Goal: Information Seeking & Learning: Learn about a topic

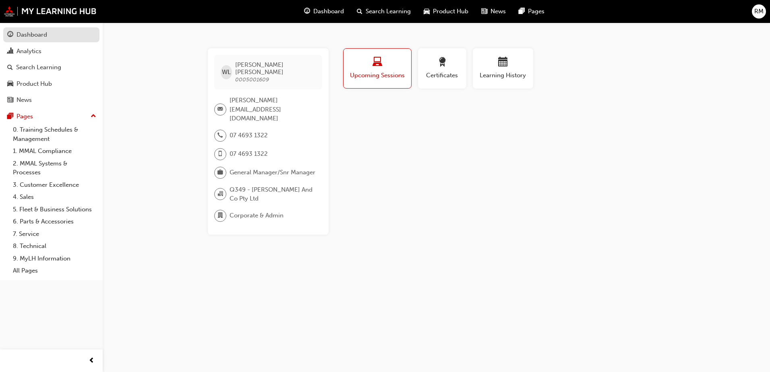
click at [28, 33] on div "Dashboard" at bounding box center [32, 34] width 31 height 9
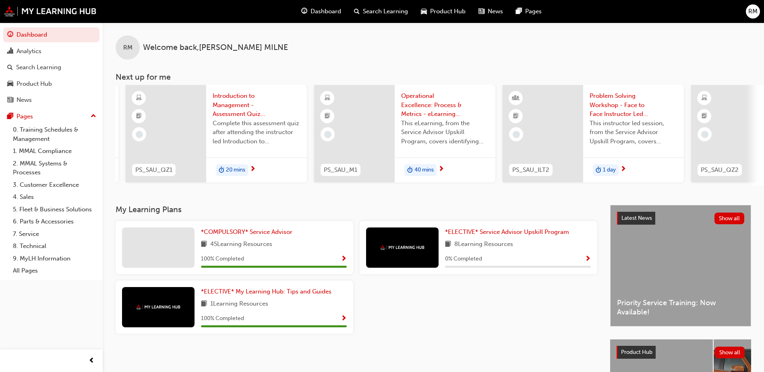
scroll to position [0, 481]
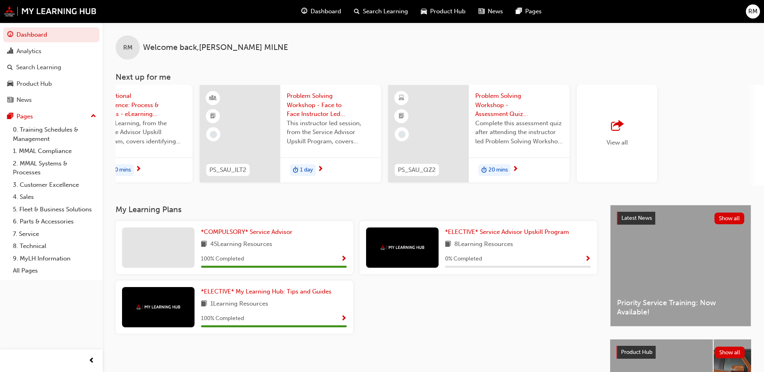
click at [596, 131] on div "View all" at bounding box center [617, 133] width 81 height 97
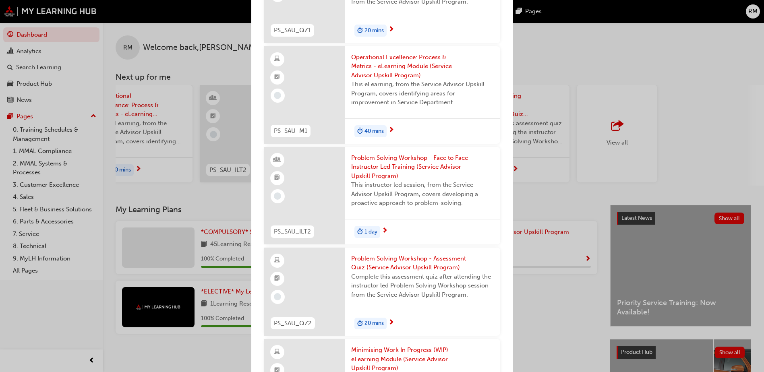
scroll to position [0, 0]
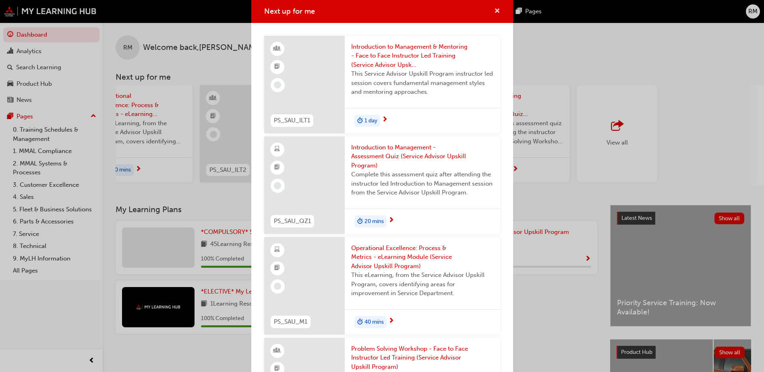
click at [494, 14] on span "cross-icon" at bounding box center [497, 11] width 6 height 7
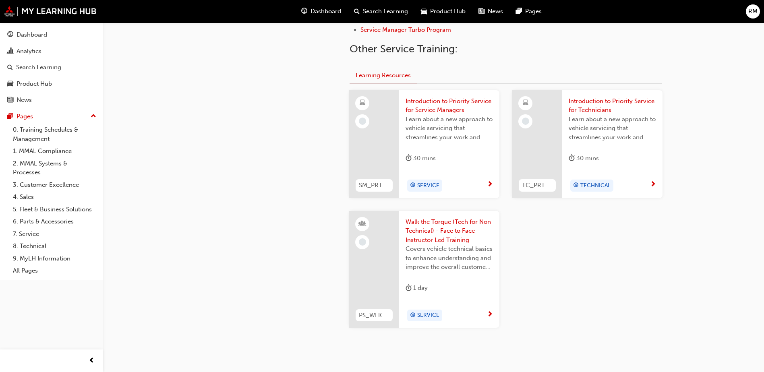
scroll to position [322, 0]
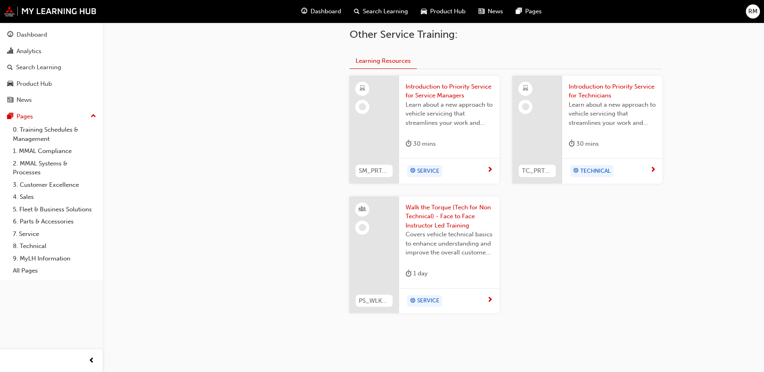
click at [444, 93] on span "Introduction to Priority Service for Service Managers" at bounding box center [448, 91] width 87 height 18
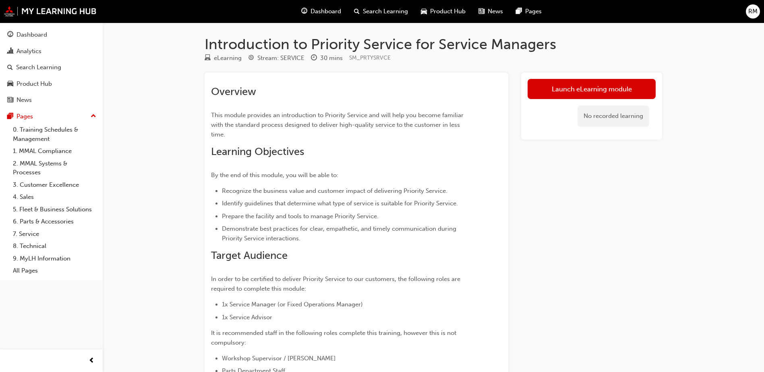
scroll to position [322, 0]
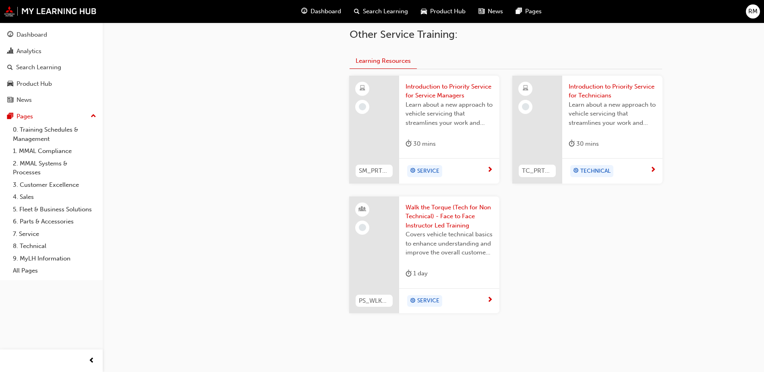
click at [432, 211] on span "Walk the Torque (Tech for Non Technical) - Face to Face Instructor Led Training" at bounding box center [448, 216] width 87 height 27
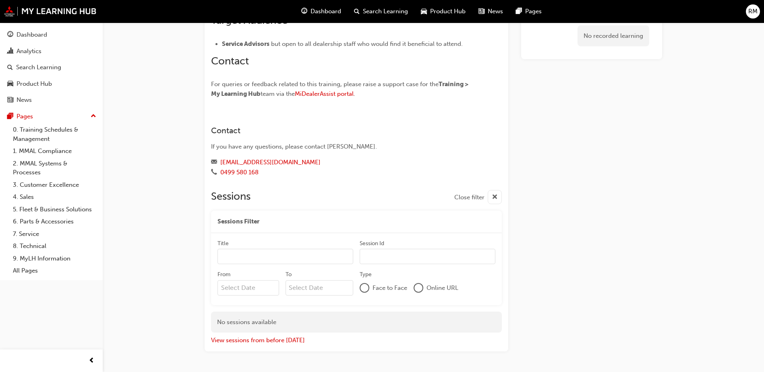
scroll to position [431, 0]
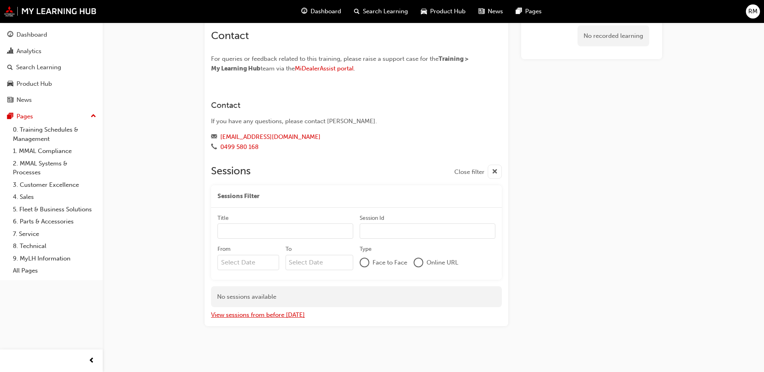
click at [285, 313] on button "View sessions from before today" at bounding box center [258, 314] width 94 height 9
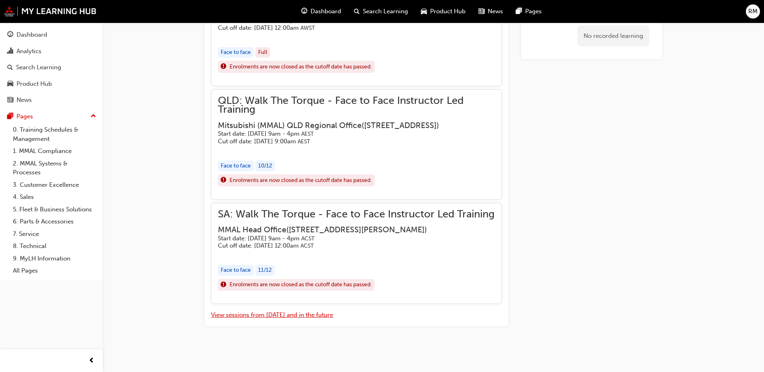
scroll to position [892, 0]
click at [251, 314] on button "View sessions from today and in the future" at bounding box center [272, 314] width 122 height 9
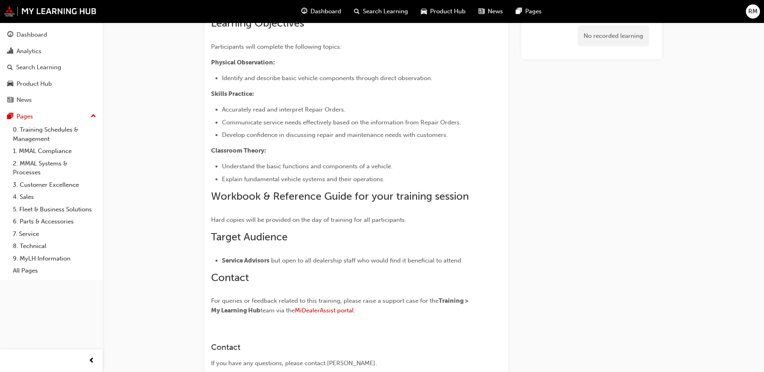
scroll to position [0, 0]
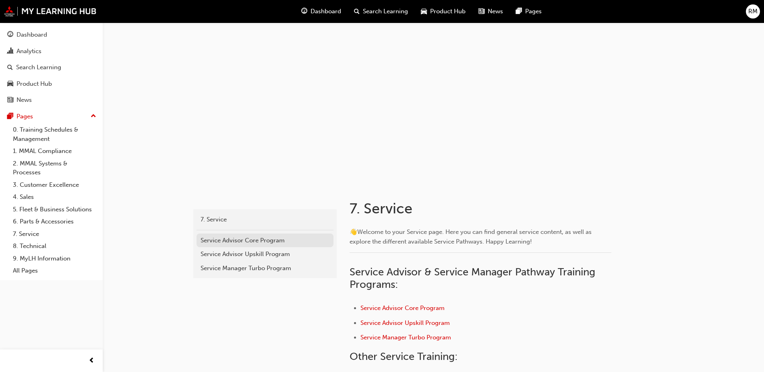
click at [234, 241] on div "Service Advisor Core Program" at bounding box center [264, 240] width 129 height 9
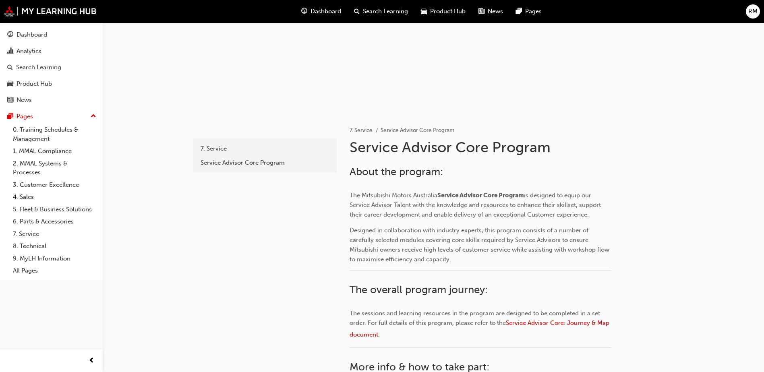
scroll to position [70, 0]
click at [357, 130] on link "7. Service" at bounding box center [360, 131] width 23 height 7
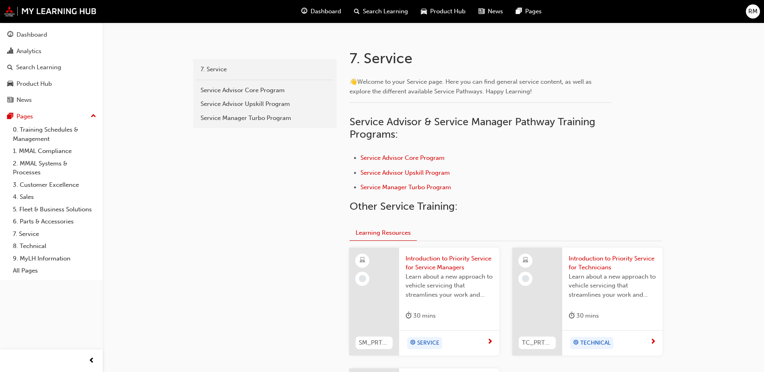
scroll to position [151, 0]
click at [27, 269] on link "All Pages" at bounding box center [55, 271] width 90 height 12
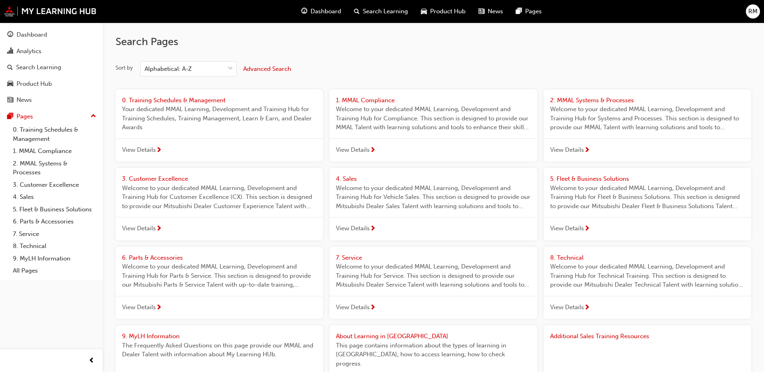
click at [166, 177] on span "3. Customer Excellence" at bounding box center [155, 178] width 66 height 7
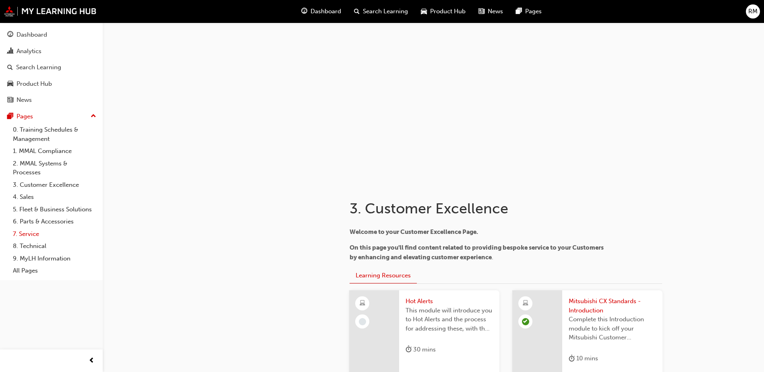
click at [32, 236] on link "7. Service" at bounding box center [55, 234] width 90 height 12
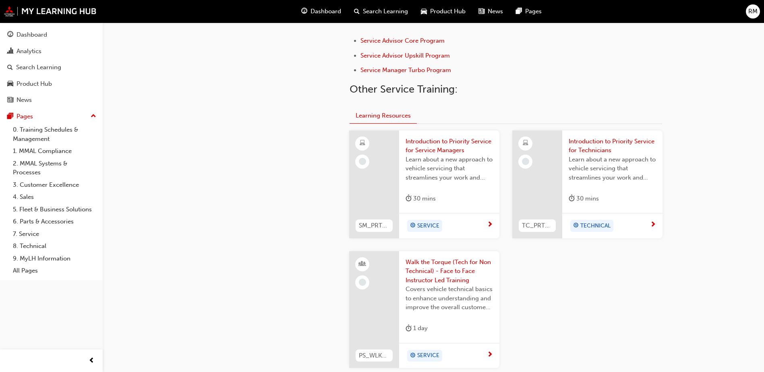
scroll to position [106, 0]
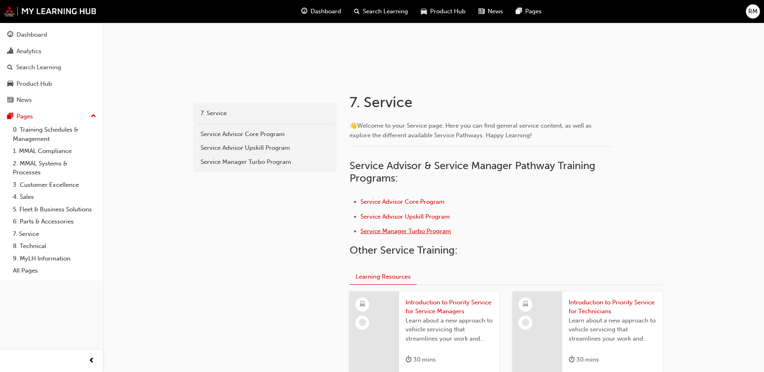
click at [395, 233] on span "Service Manager Turbo Program" at bounding box center [405, 230] width 91 height 7
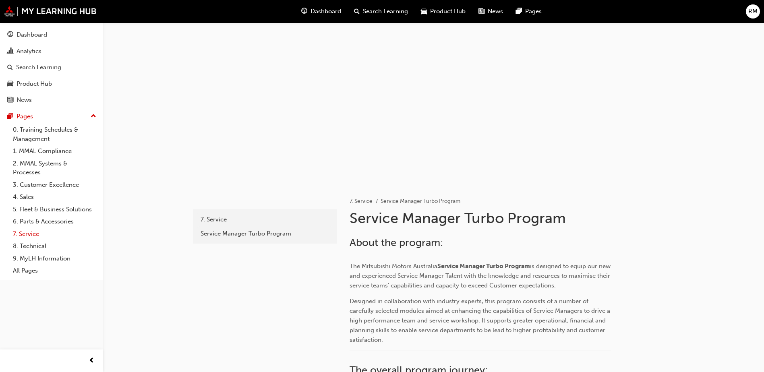
click at [35, 233] on link "7. Service" at bounding box center [55, 234] width 90 height 12
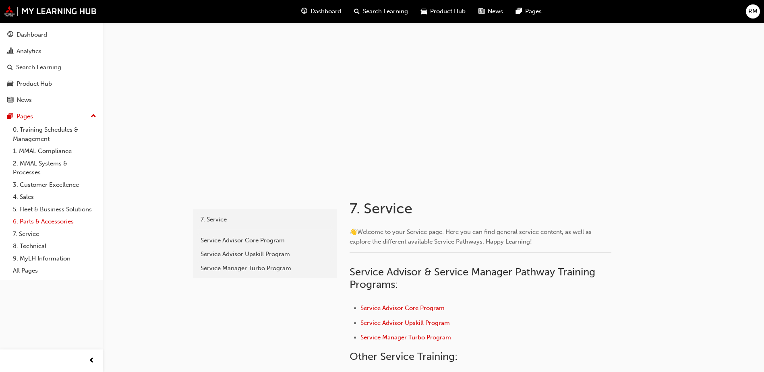
click at [41, 222] on link "6. Parts & Accessories" at bounding box center [55, 221] width 90 height 12
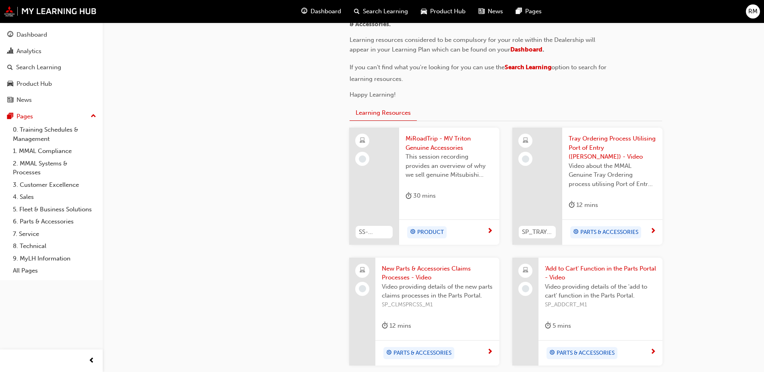
scroll to position [242, 0]
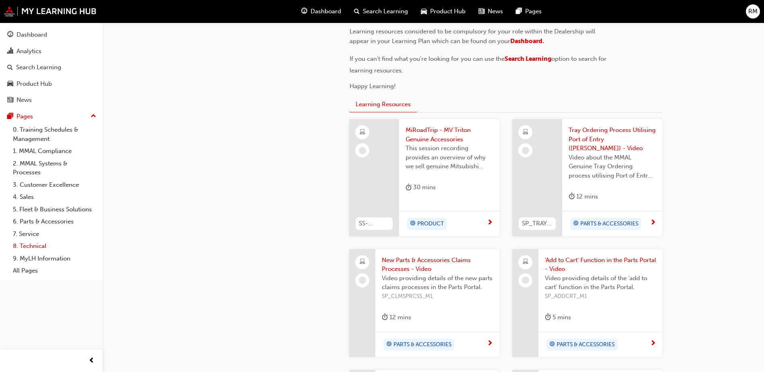
click at [40, 247] on link "8. Technical" at bounding box center [55, 246] width 90 height 12
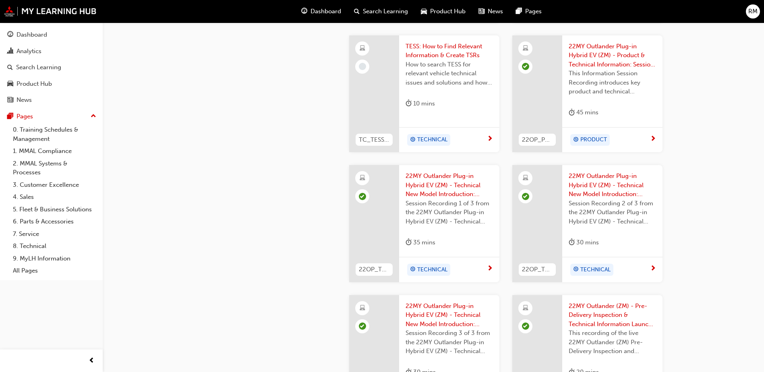
scroll to position [644, 0]
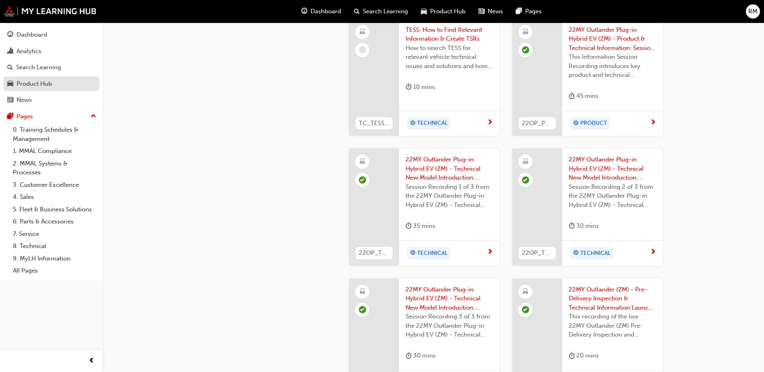
click at [49, 86] on div "Product Hub" at bounding box center [34, 83] width 35 height 9
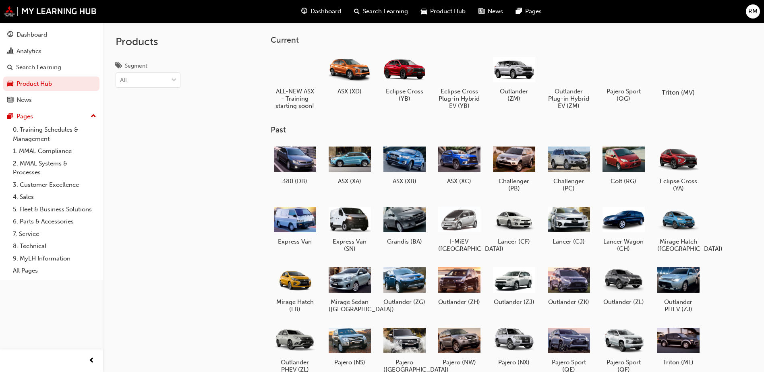
click at [694, 70] on div at bounding box center [678, 69] width 45 height 32
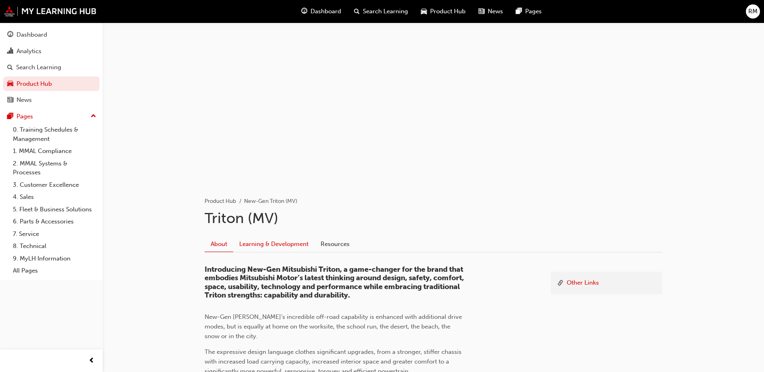
click at [276, 240] on link "Learning & Development" at bounding box center [273, 243] width 81 height 15
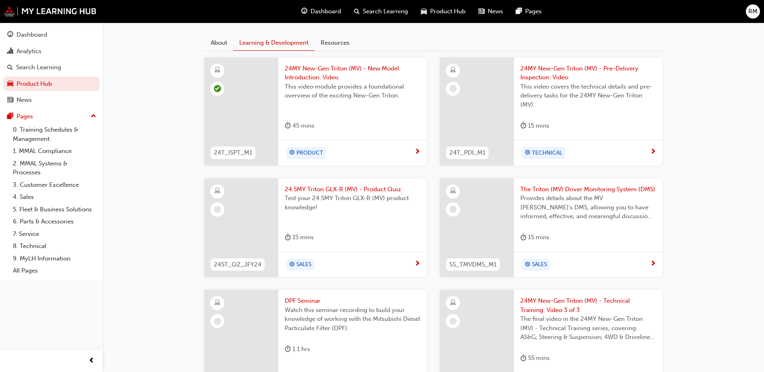
scroll to position [242, 0]
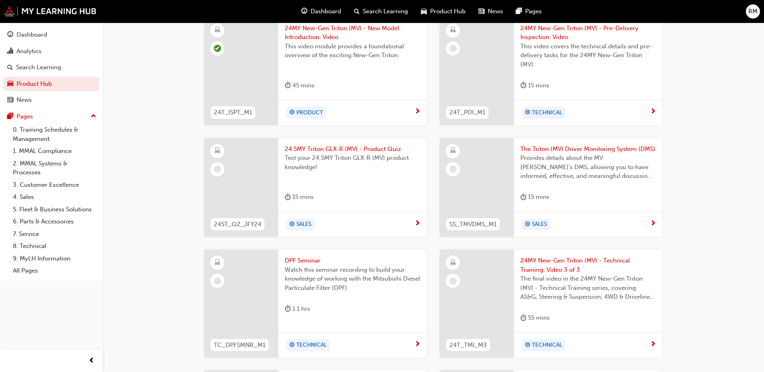
click at [335, 148] on span "24.5MY Triton GLX-R (MV) - Product Quiz" at bounding box center [353, 149] width 136 height 9
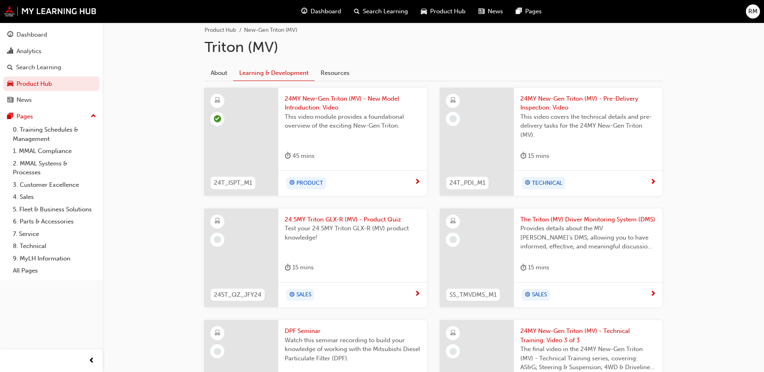
scroll to position [161, 0]
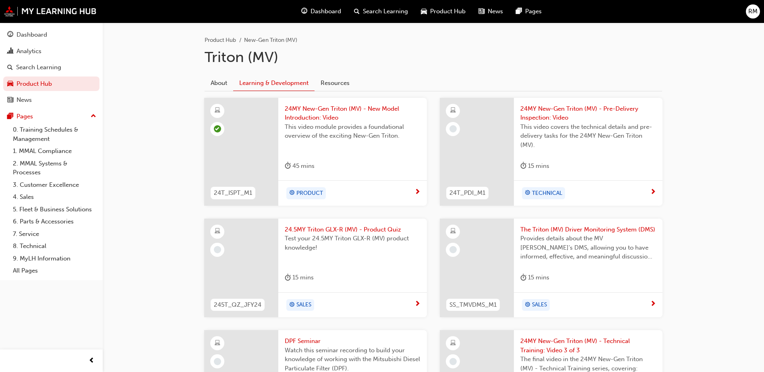
click at [558, 109] on span "24MY New-Gen Triton (MV) - Pre-Delivery Inspection: Video" at bounding box center [588, 113] width 136 height 18
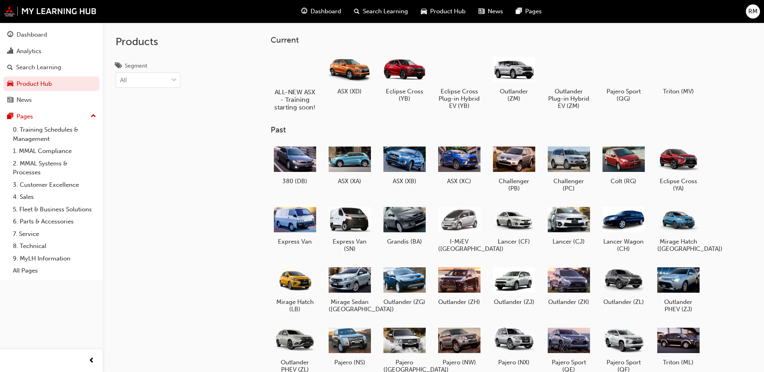
click at [308, 87] on div "ALL-NEW ASX - Training starting soon!" at bounding box center [294, 82] width 51 height 65
click at [399, 65] on div at bounding box center [404, 69] width 45 height 32
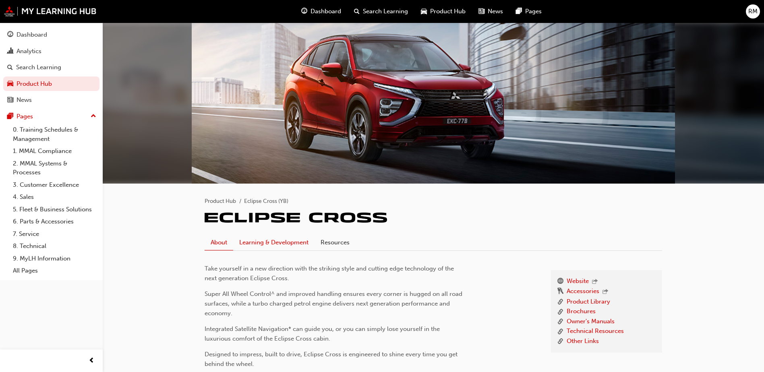
click at [258, 241] on link "Learning & Development" at bounding box center [273, 242] width 81 height 15
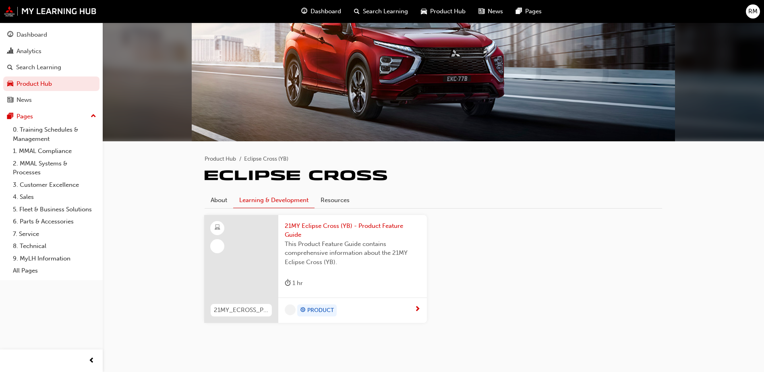
scroll to position [43, 0]
click at [346, 223] on span "21MY Eclipse Cross (YB) - Product Feature Guide" at bounding box center [353, 230] width 136 height 18
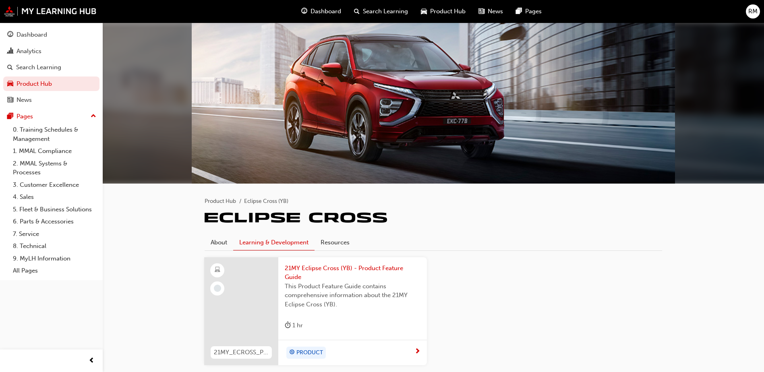
scroll to position [43, 0]
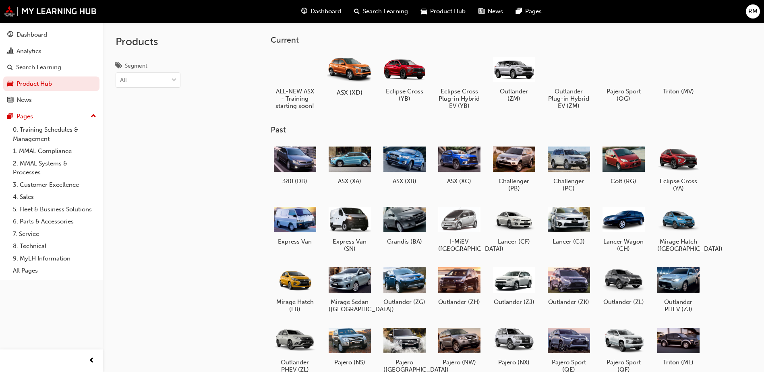
click at [344, 76] on div at bounding box center [349, 69] width 45 height 32
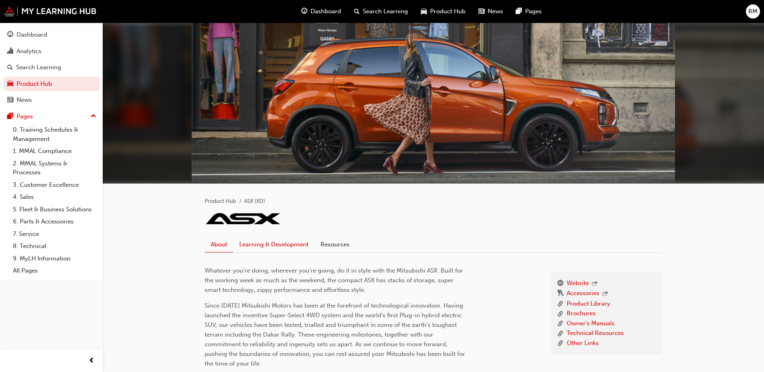
click at [281, 238] on link "Learning & Development" at bounding box center [273, 244] width 81 height 15
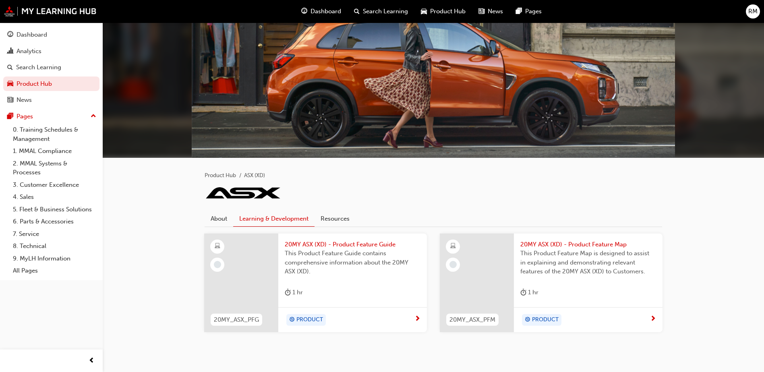
scroll to position [45, 0]
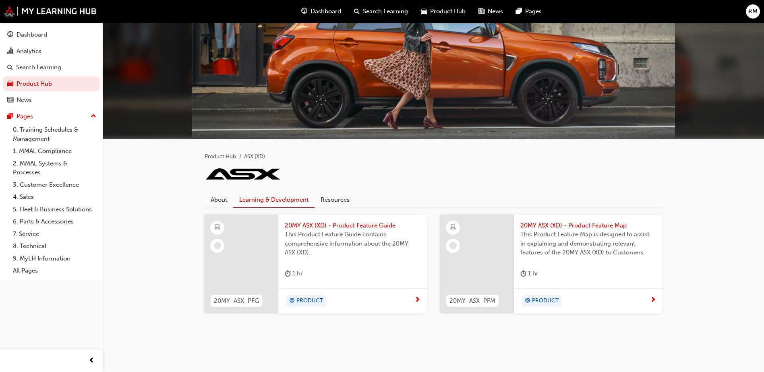
click at [335, 224] on span "20MY ASX (XD) - Product Feature Guide" at bounding box center [353, 225] width 136 height 9
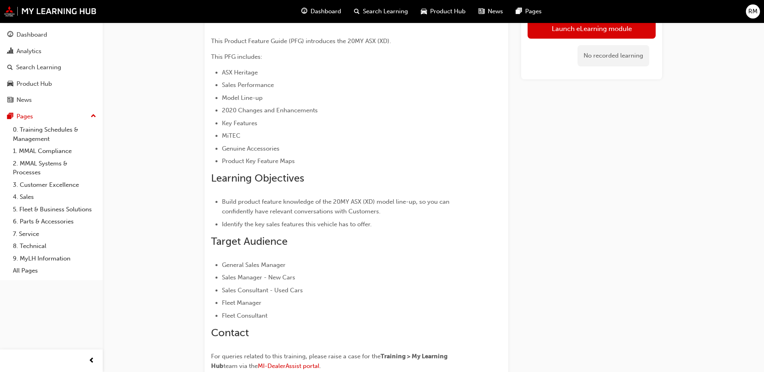
scroll to position [81, 0]
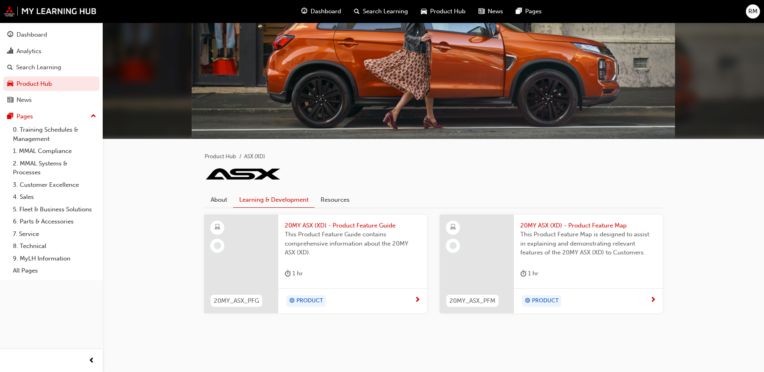
scroll to position [45, 0]
click at [530, 224] on span "20MY ASX (XD) - Product Feature Map" at bounding box center [588, 225] width 136 height 9
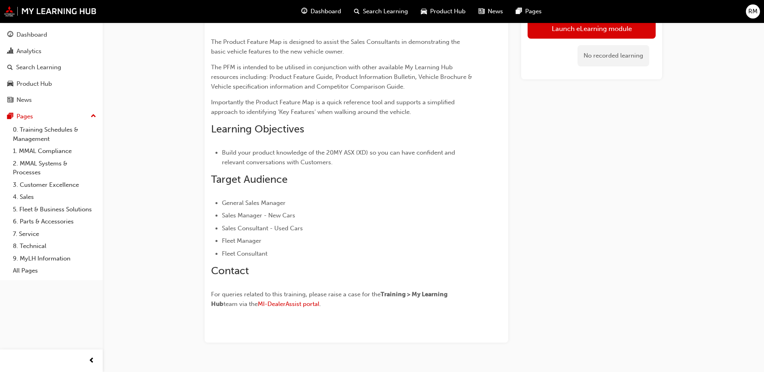
scroll to position [90, 0]
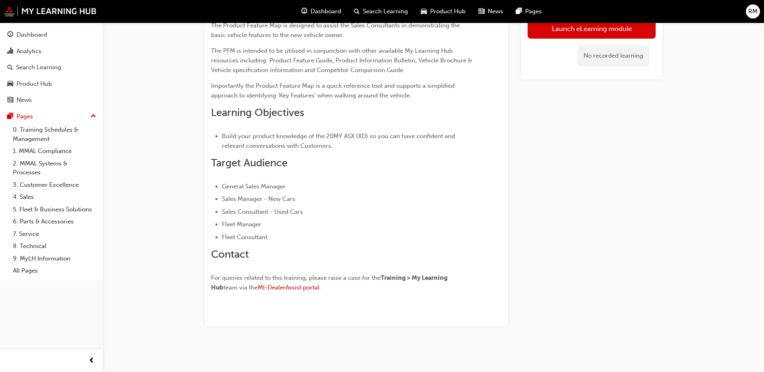
scroll to position [45, 0]
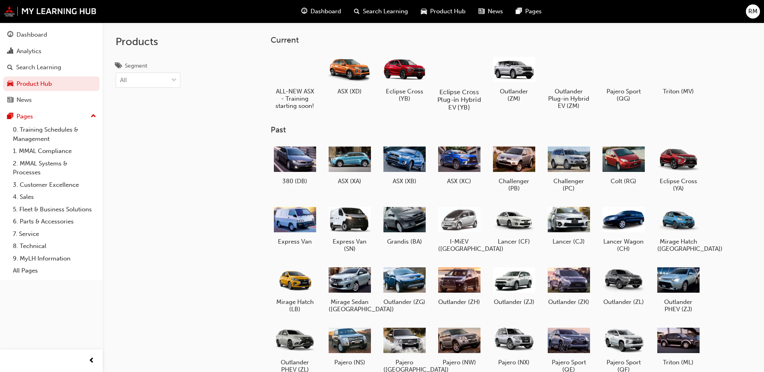
click at [463, 64] on div at bounding box center [459, 69] width 45 height 32
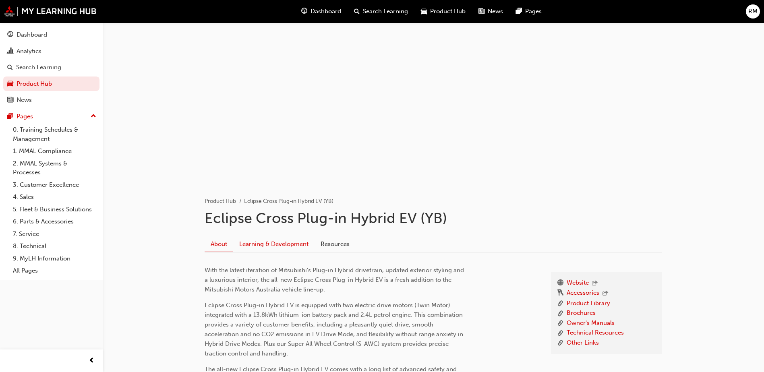
click at [280, 243] on link "Learning & Development" at bounding box center [273, 243] width 81 height 15
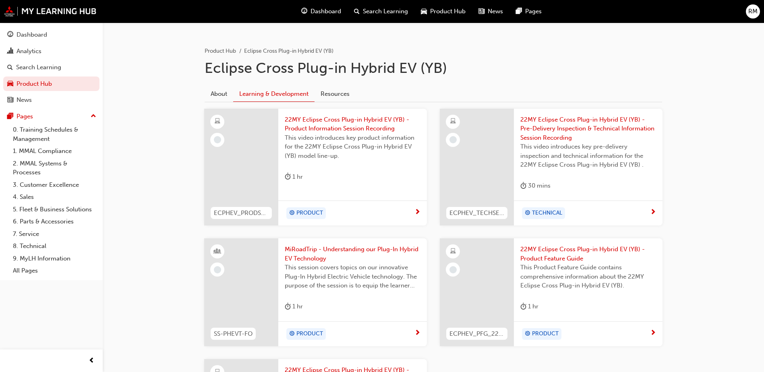
scroll to position [161, 0]
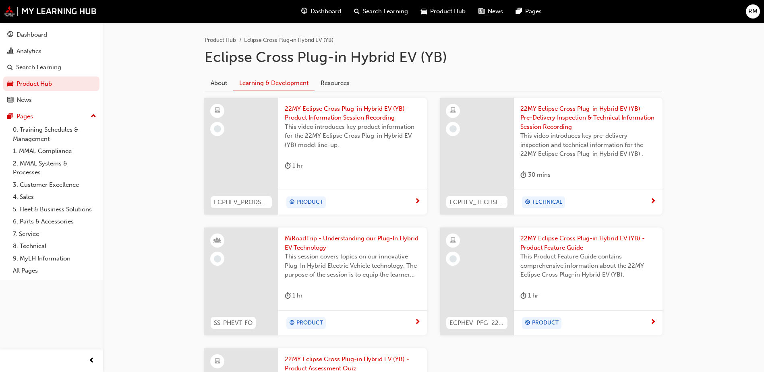
click at [324, 112] on span "22MY Eclipse Cross Plug-in Hybrid EV (YB) - Product Information Session Recordi…" at bounding box center [353, 113] width 136 height 18
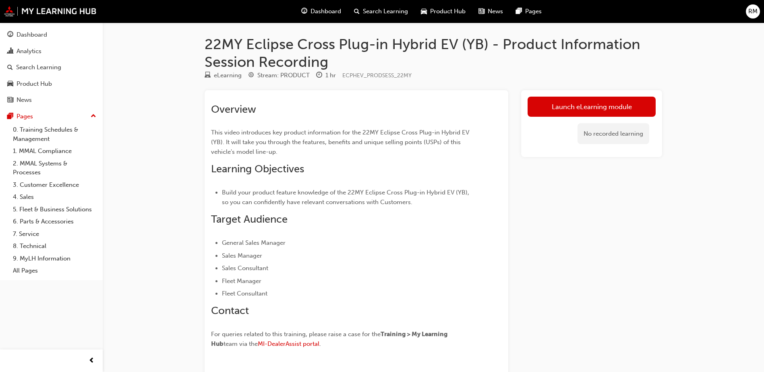
scroll to position [161, 0]
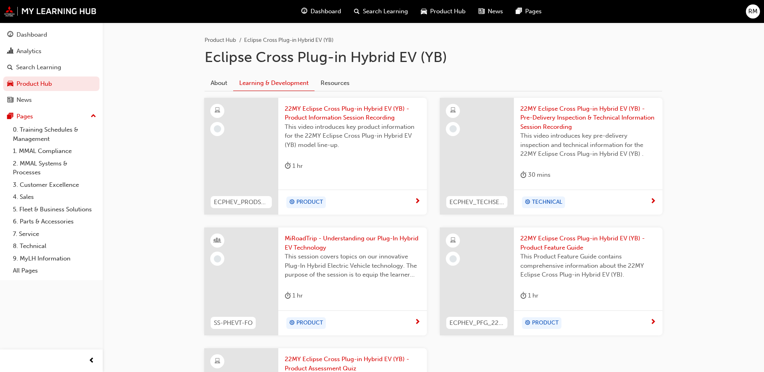
click at [579, 114] on span "22MY Eclipse Cross Plug-in Hybrid EV (YB) - Pre-Delivery Inspection & Technical…" at bounding box center [588, 117] width 136 height 27
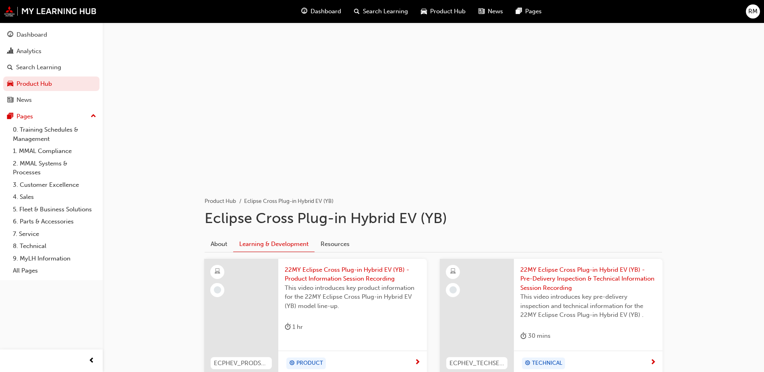
scroll to position [161, 0]
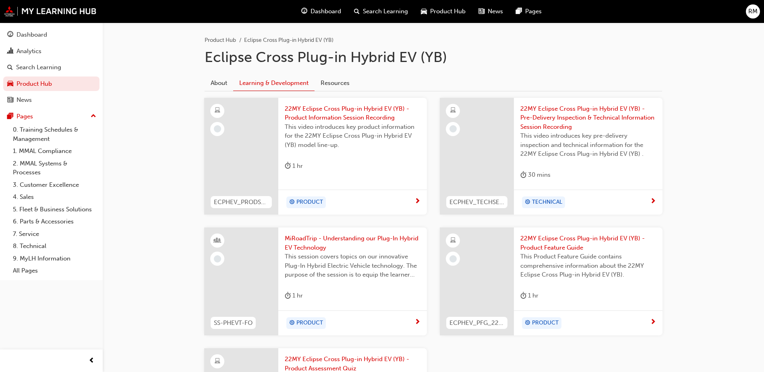
click at [321, 238] on span "MiRoadTrip - Understanding our Plug-In Hybrid EV Technology" at bounding box center [353, 243] width 136 height 18
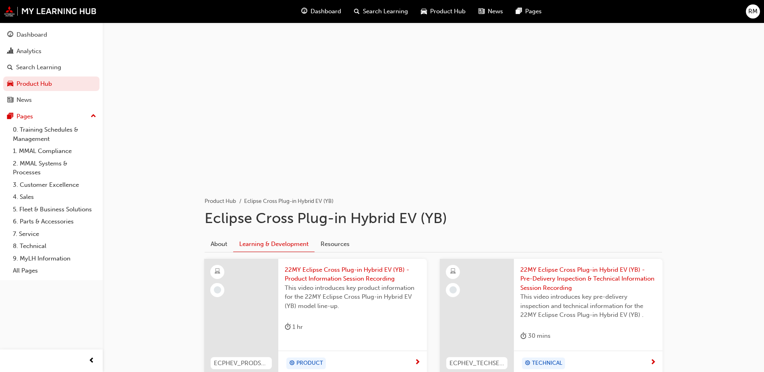
scroll to position [161, 0]
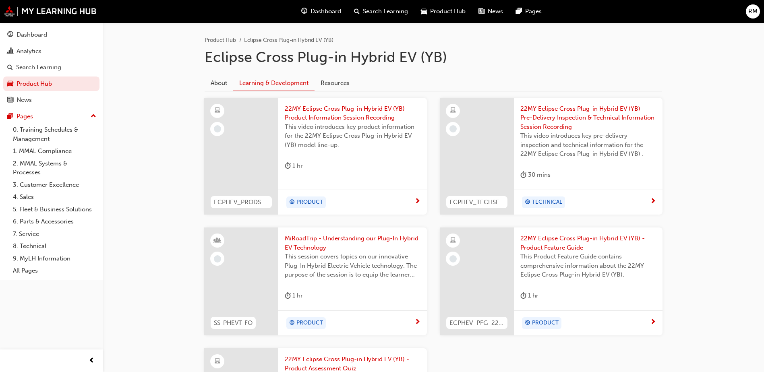
click at [582, 242] on span "22MY Eclipse Cross Plug-in Hybrid EV (YB) - Product Feature Guide" at bounding box center [588, 243] width 136 height 18
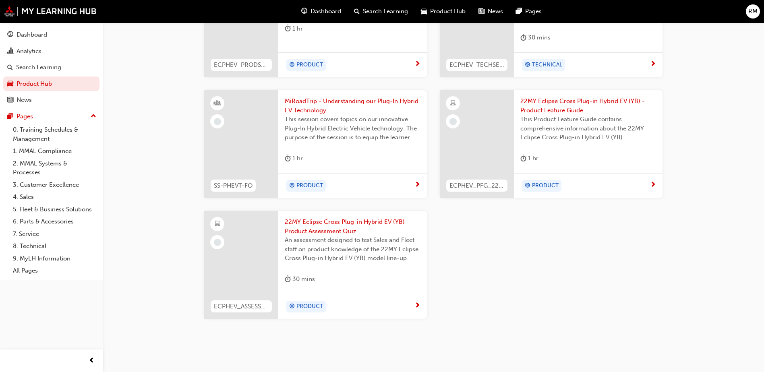
scroll to position [304, 0]
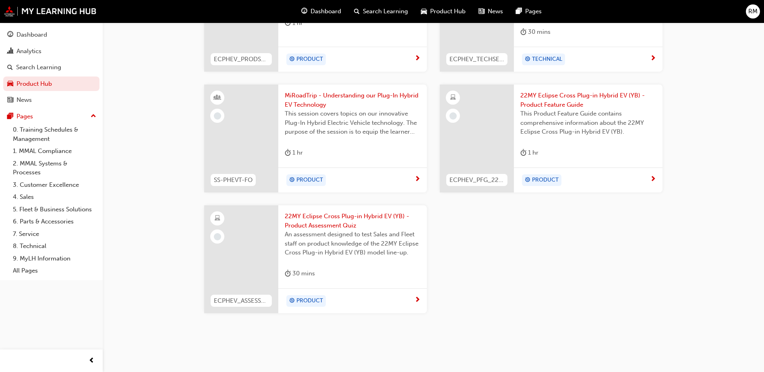
click at [344, 221] on span "22MY Eclipse Cross Plug-in Hybrid EV (YB) - Product Assessment Quiz" at bounding box center [353, 221] width 136 height 18
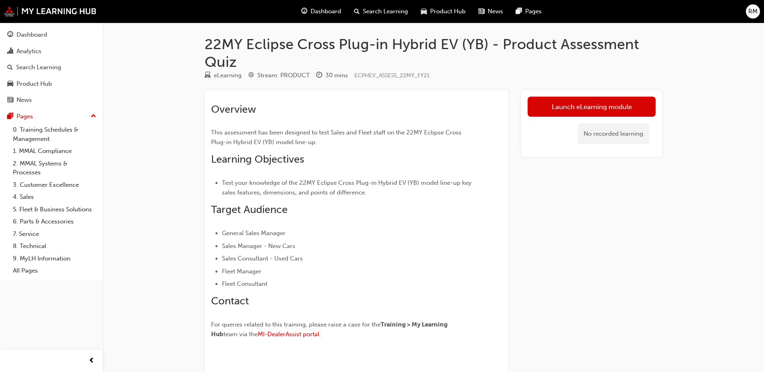
scroll to position [304, 0]
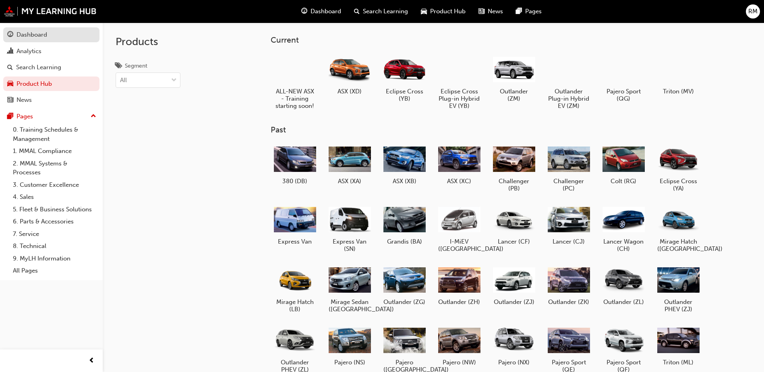
click at [39, 38] on div "Dashboard" at bounding box center [32, 34] width 31 height 9
